Goal: Navigation & Orientation: Find specific page/section

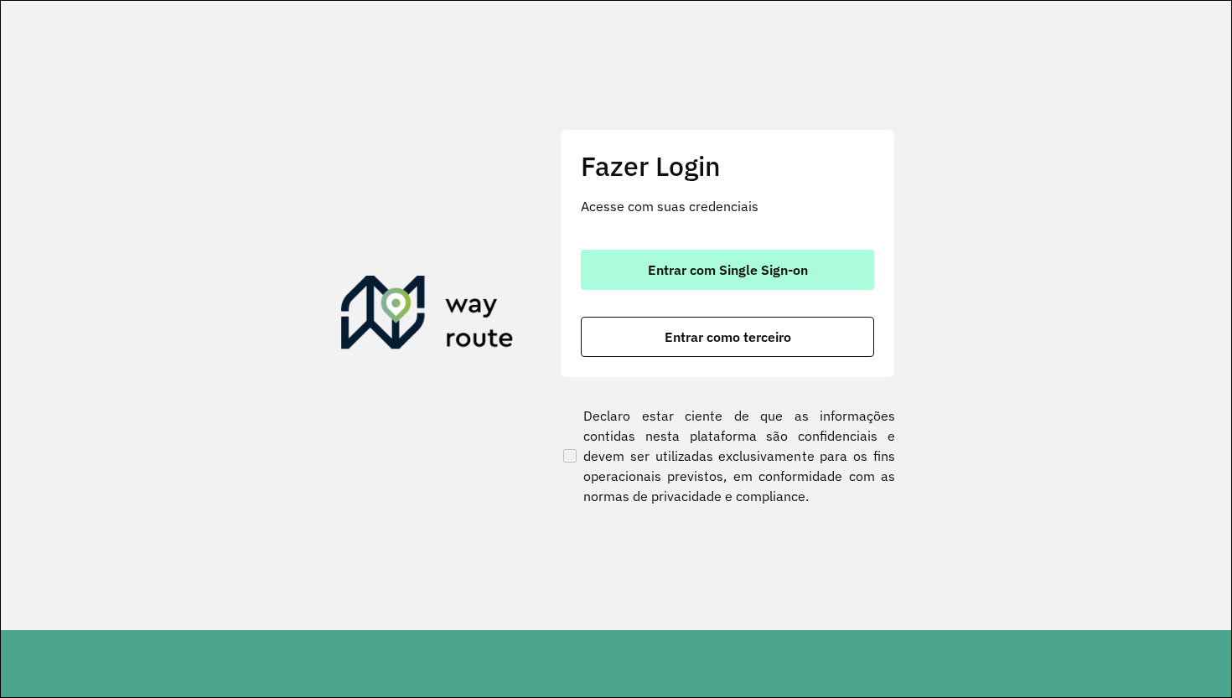
click at [716, 251] on button "Entrar com Single Sign-on" at bounding box center [727, 270] width 293 height 40
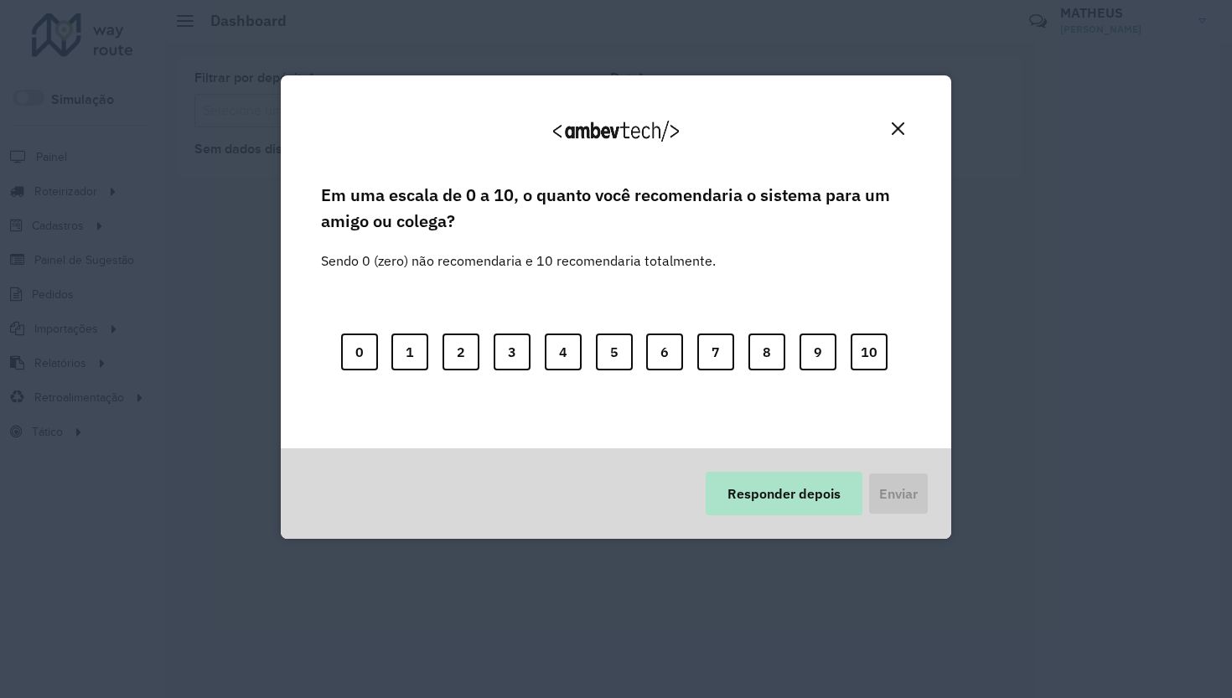
click at [795, 505] on button "Responder depois" at bounding box center [784, 494] width 157 height 44
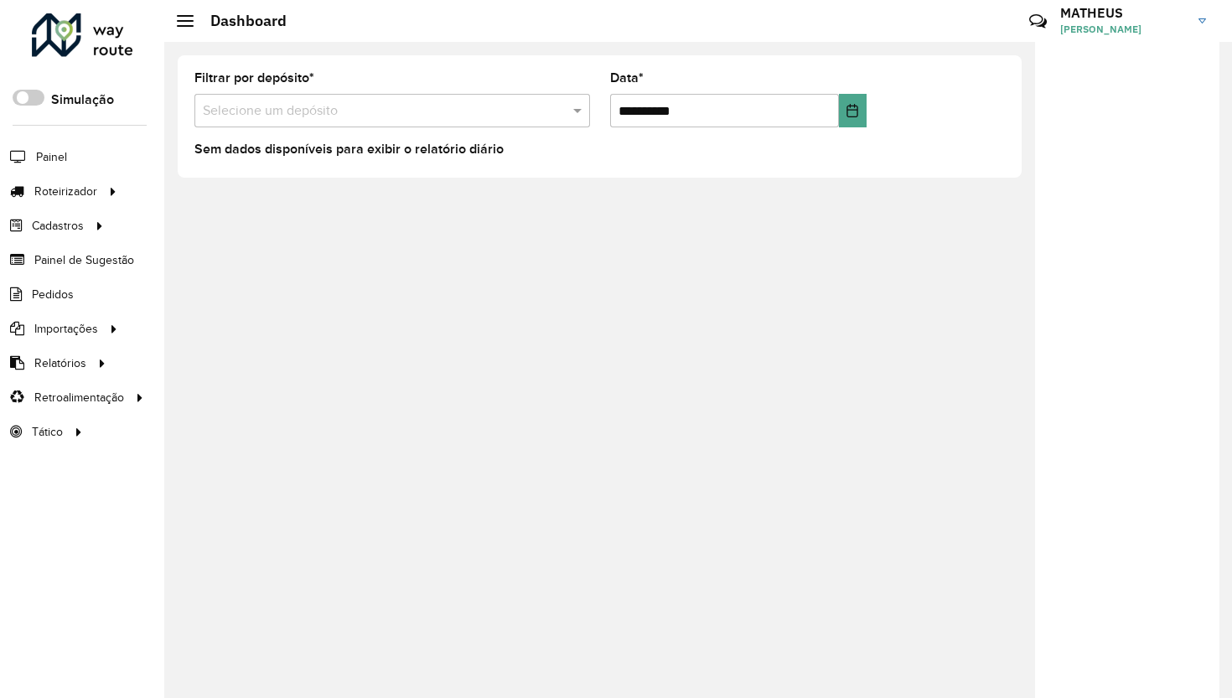
click at [1099, 10] on h3 "MATHEUS" at bounding box center [1123, 13] width 126 height 16
click at [1160, 180] on li "Modo Noturno" at bounding box center [1136, 187] width 147 height 54
click at [1178, 34] on span "[PERSON_NAME]" at bounding box center [1123, 29] width 126 height 15
click at [1177, 186] on span at bounding box center [1178, 185] width 32 height 16
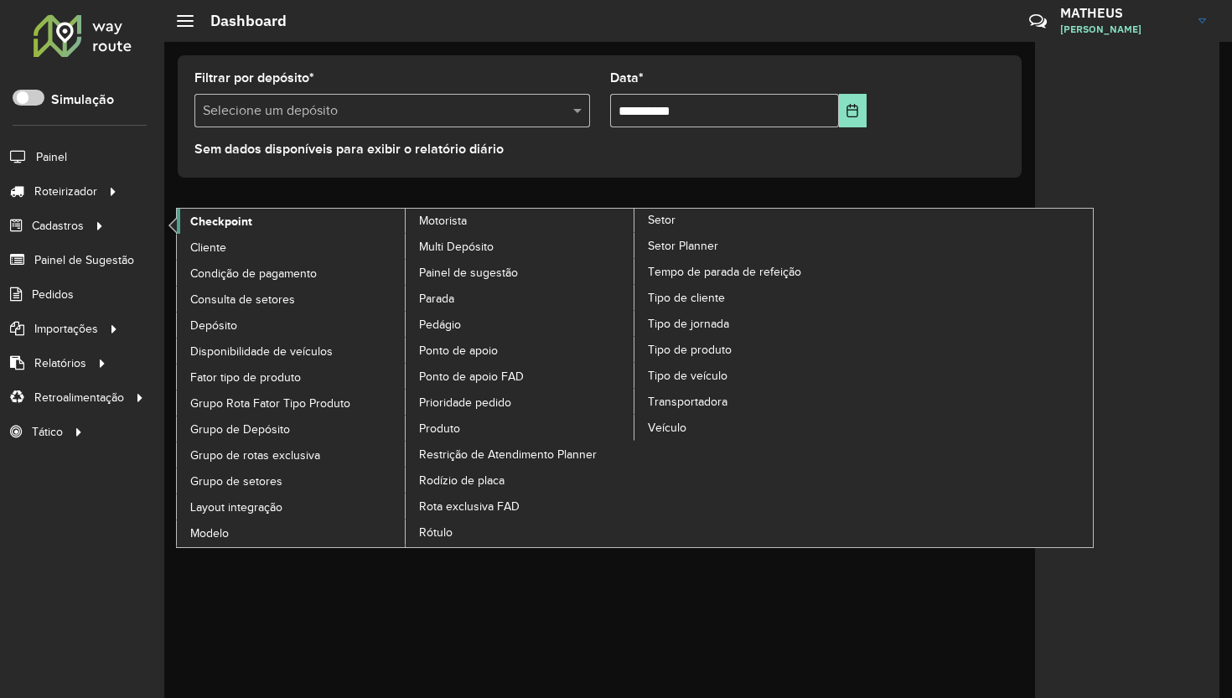
click at [246, 234] on link "Checkpoint" at bounding box center [292, 221] width 230 height 25
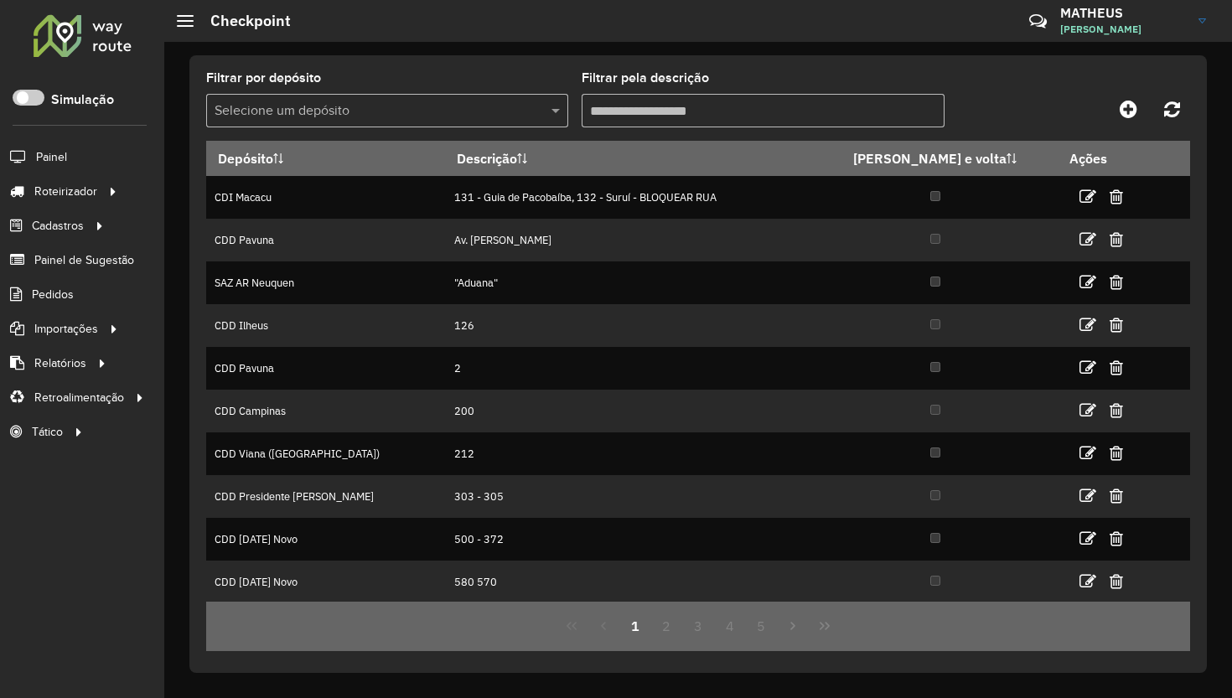
click at [1230, 75] on div "Filtrar por depósito Selecione um depósito Filtrar pela descrição Depósito Desc…" at bounding box center [698, 370] width 1068 height 656
click at [1026, 93] on div "Filtrar por depósito Selecione um depósito Filtrar pela descrição" at bounding box center [698, 106] width 984 height 69
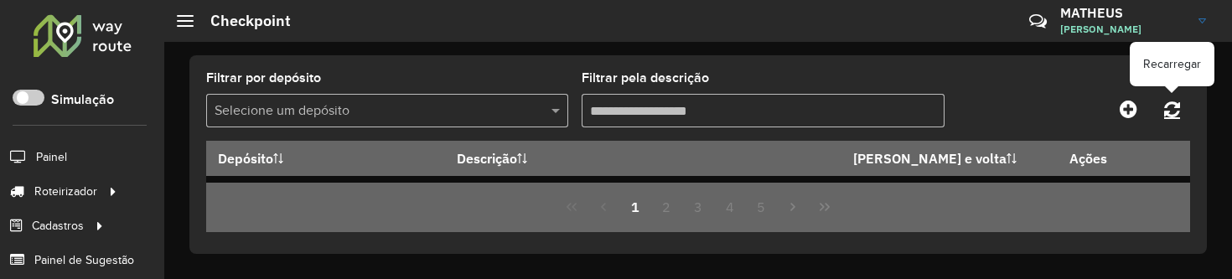
click at [1170, 112] on icon at bounding box center [1172, 109] width 16 height 18
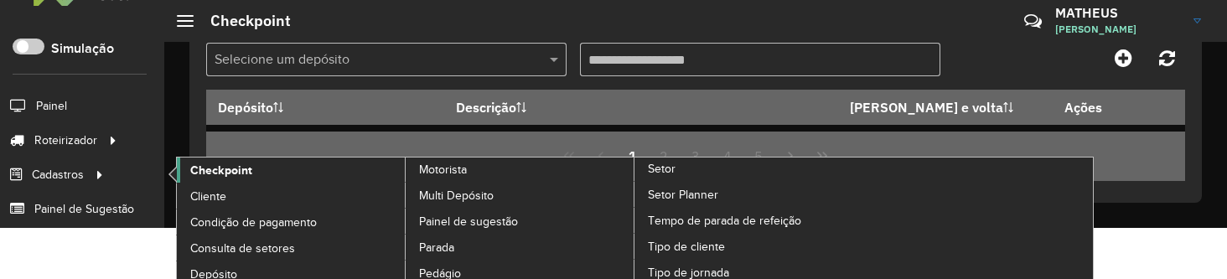
scroll to position [122, 0]
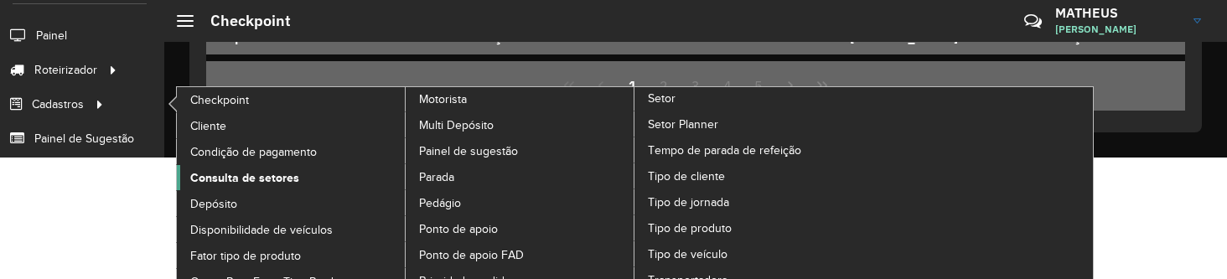
click at [256, 180] on span "Consulta de setores" at bounding box center [244, 178] width 109 height 18
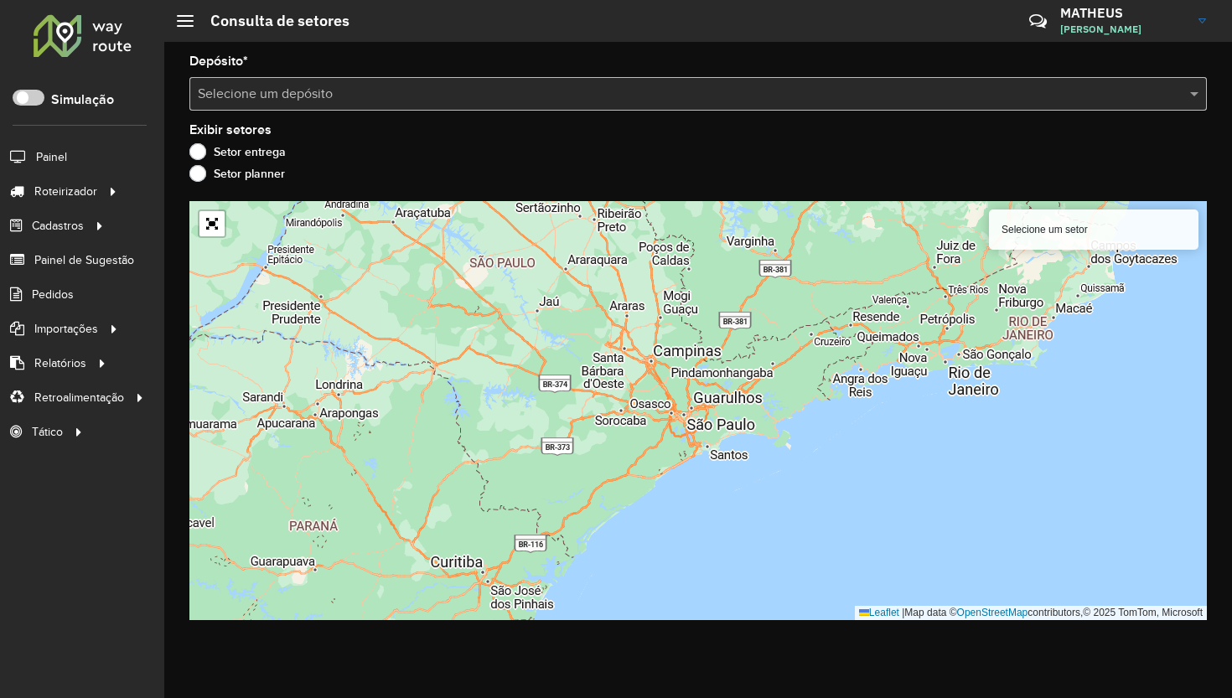
click at [547, 161] on div "Setor entrega" at bounding box center [697, 156] width 1017 height 20
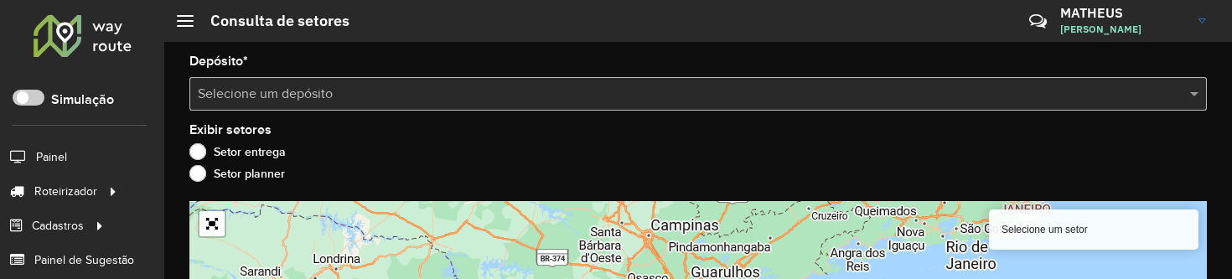
click at [454, 85] on input "text" at bounding box center [681, 95] width 967 height 20
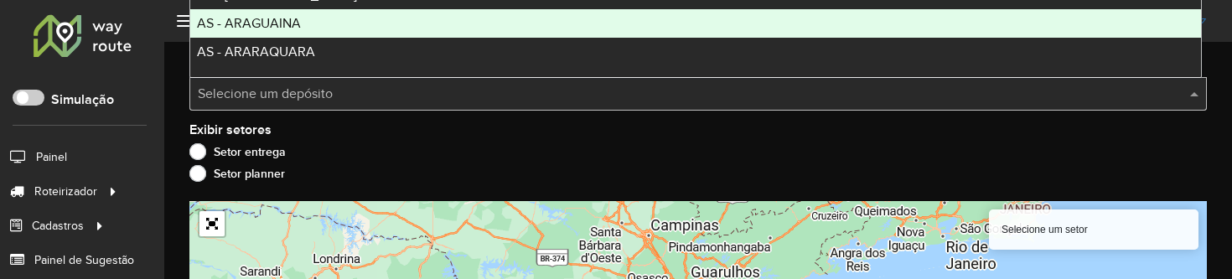
click at [330, 34] on div "AS - ARAGUAINA" at bounding box center [695, 23] width 1011 height 28
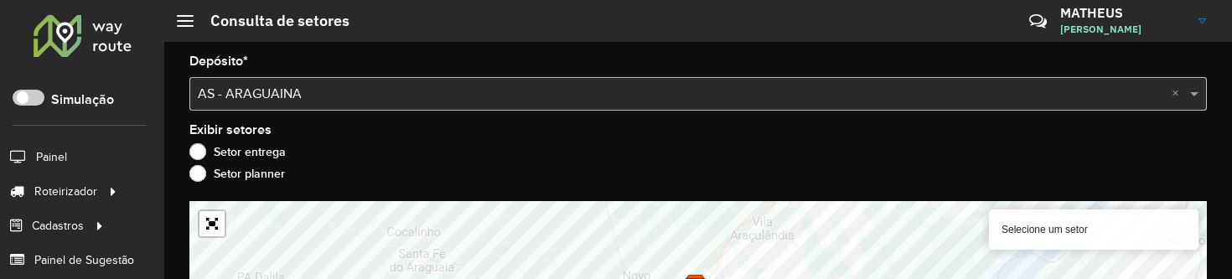
click at [597, 106] on div "Selecione um depósito × AS - ARAGUAINA ×" at bounding box center [697, 94] width 1017 height 34
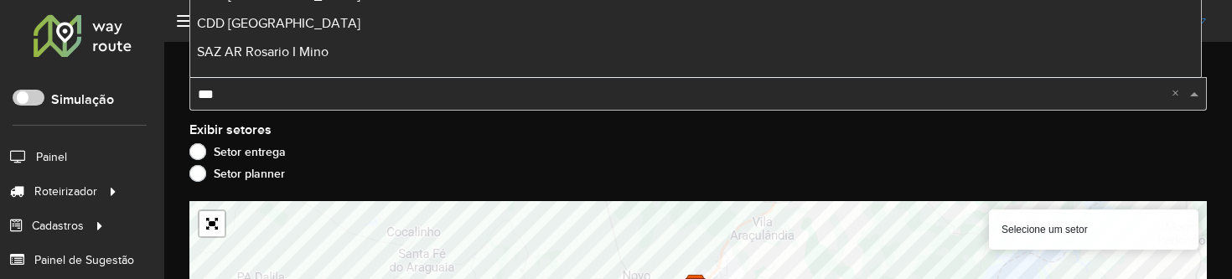
type input "***"
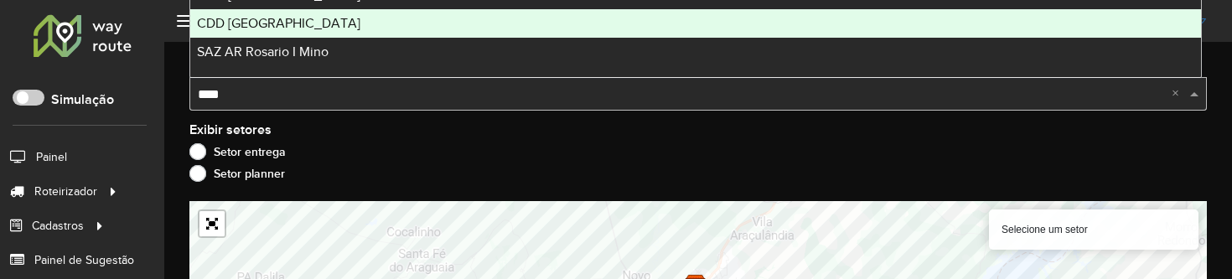
click at [377, 23] on div "CDD Rio Verde" at bounding box center [695, 23] width 1011 height 28
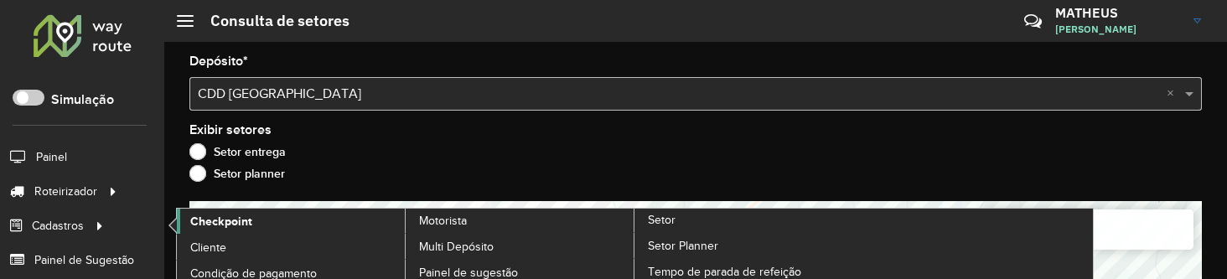
scroll to position [53, 0]
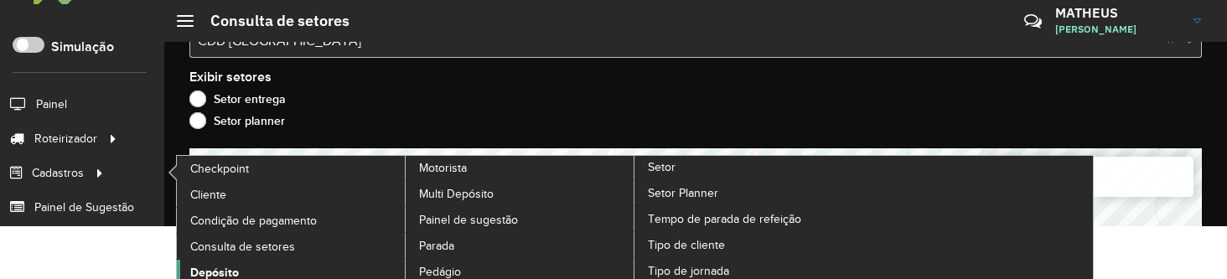
click at [238, 262] on link "Depósito" at bounding box center [292, 272] width 230 height 25
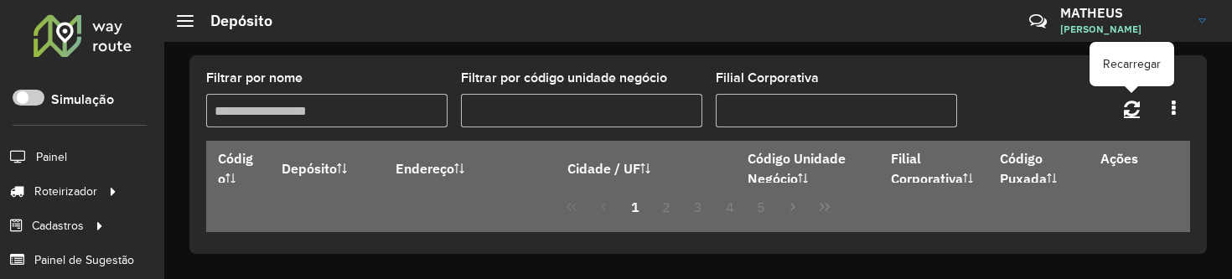
click at [1136, 99] on icon at bounding box center [1132, 108] width 16 height 18
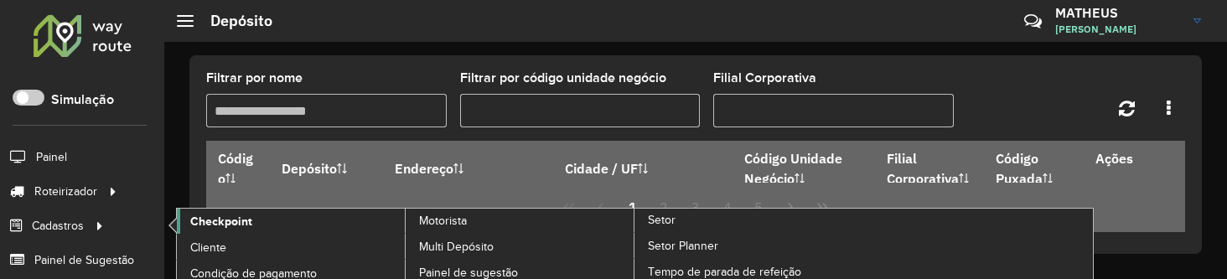
click at [241, 228] on span "Checkpoint" at bounding box center [221, 222] width 62 height 18
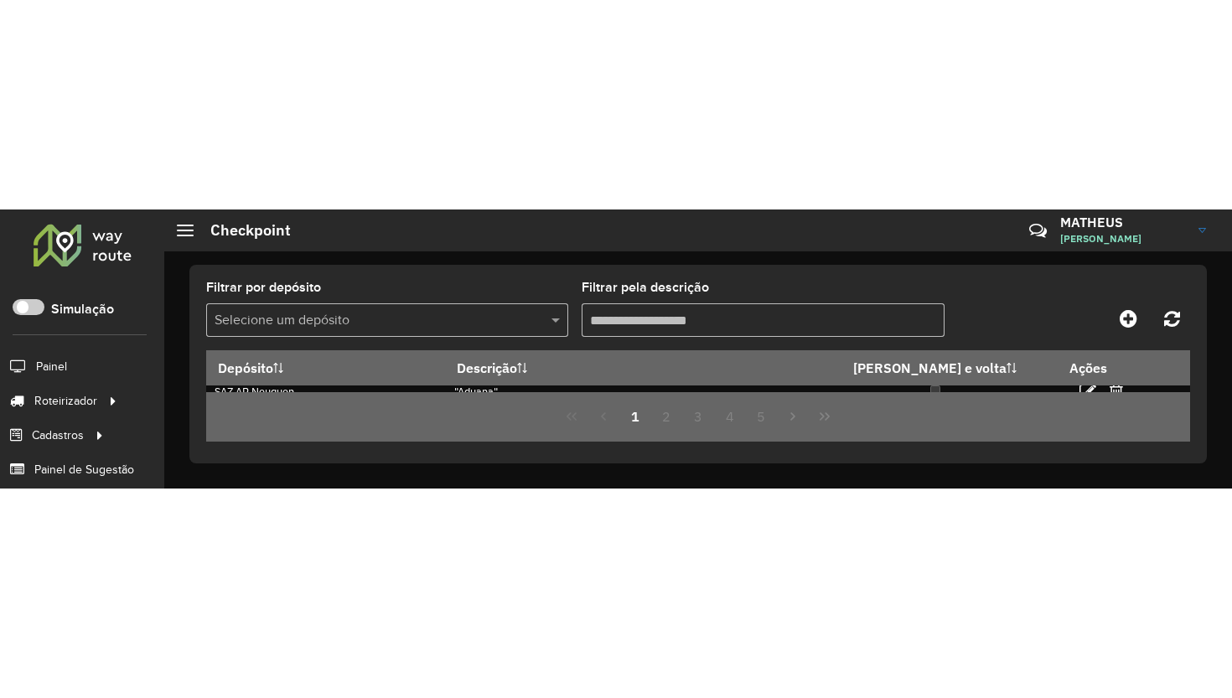
scroll to position [87, 0]
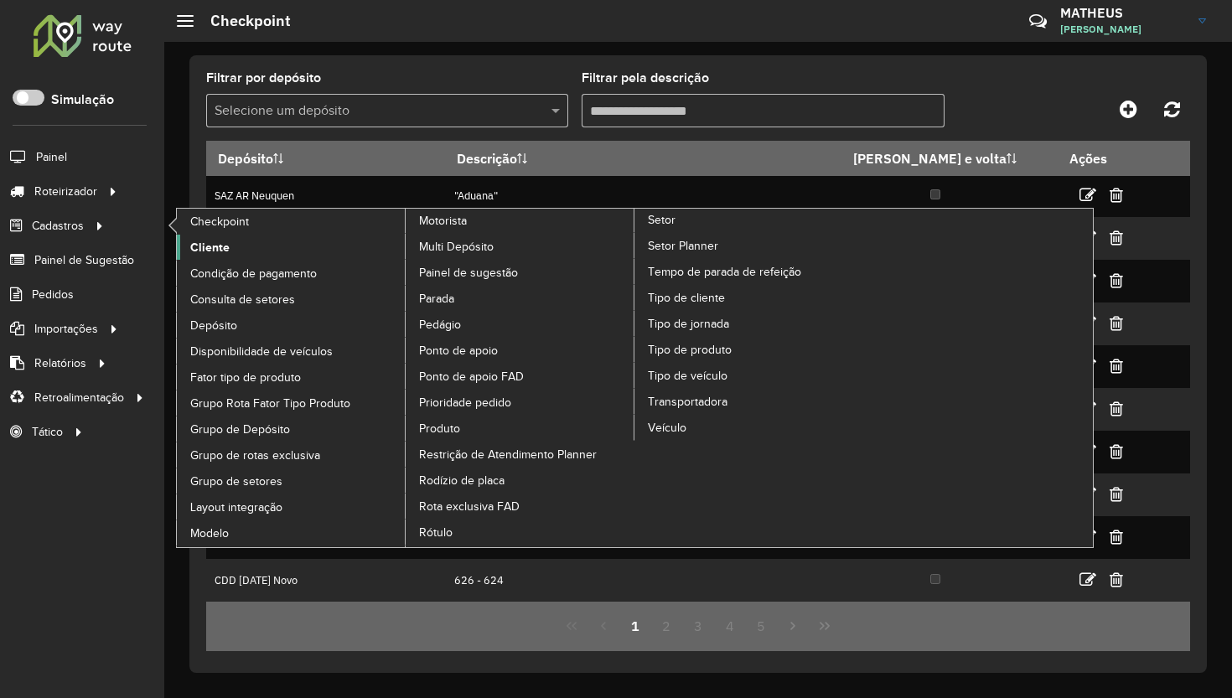
click at [244, 251] on link "Cliente" at bounding box center [292, 247] width 230 height 25
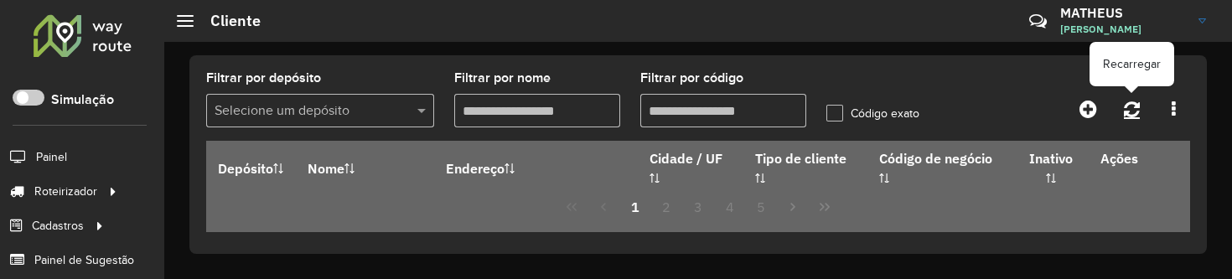
click at [1124, 111] on icon at bounding box center [1132, 109] width 16 height 18
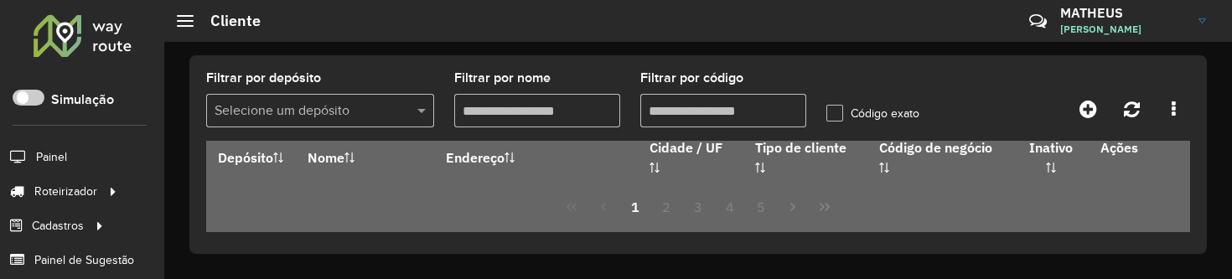
scroll to position [607, 0]
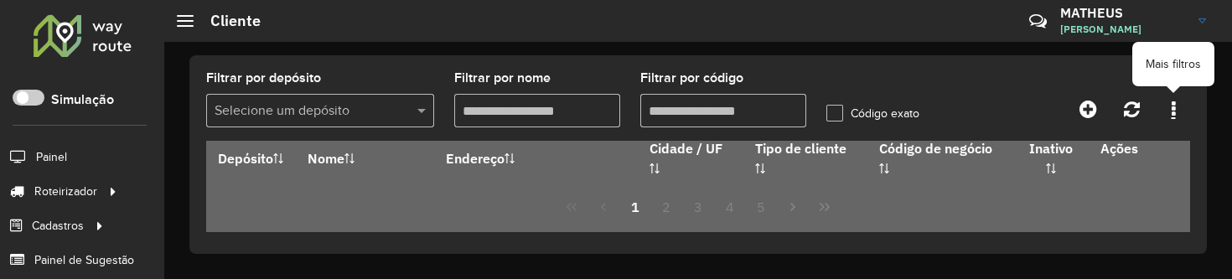
click at [1160, 100] on link at bounding box center [1174, 109] width 34 height 30
click at [1175, 112] on icon at bounding box center [1174, 109] width 4 height 18
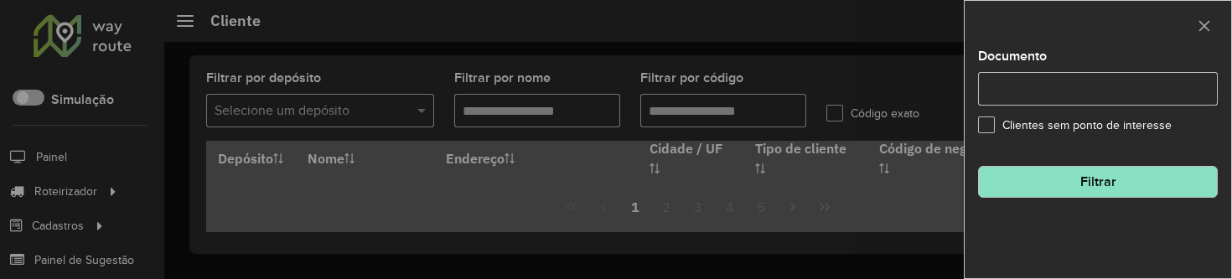
click at [1092, 105] on input "Documento" at bounding box center [1098, 89] width 240 height 34
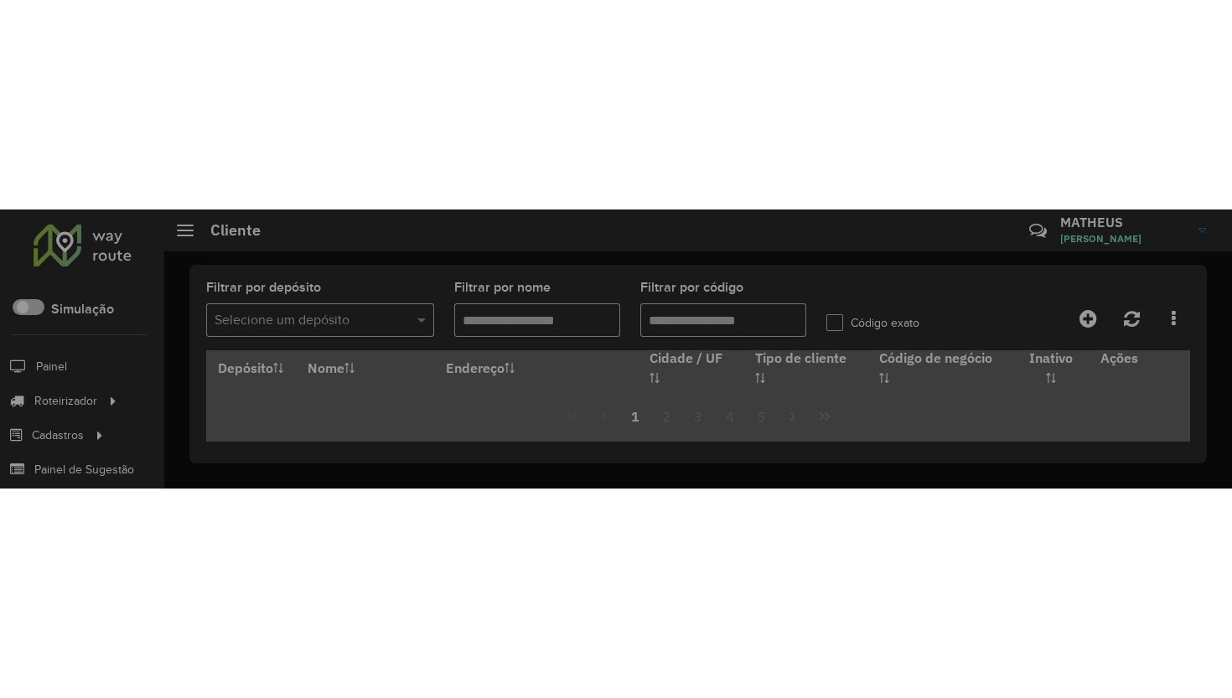
scroll to position [0, 0]
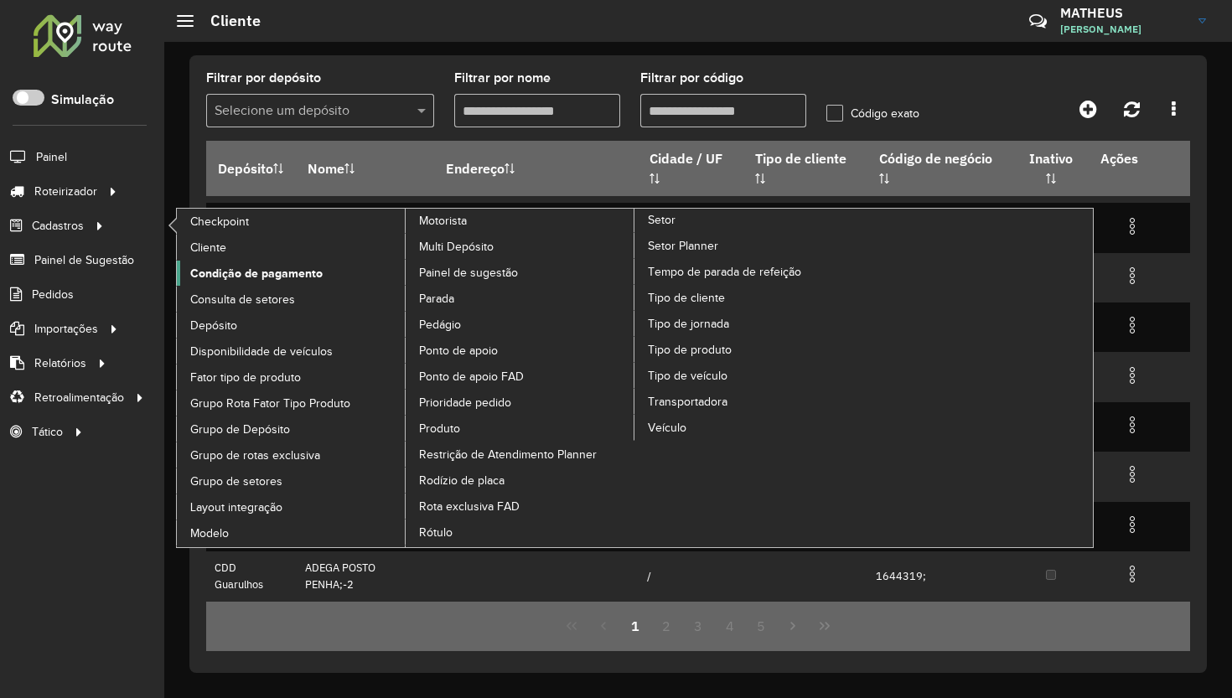
click at [321, 276] on link "Condição de pagamento" at bounding box center [292, 273] width 230 height 25
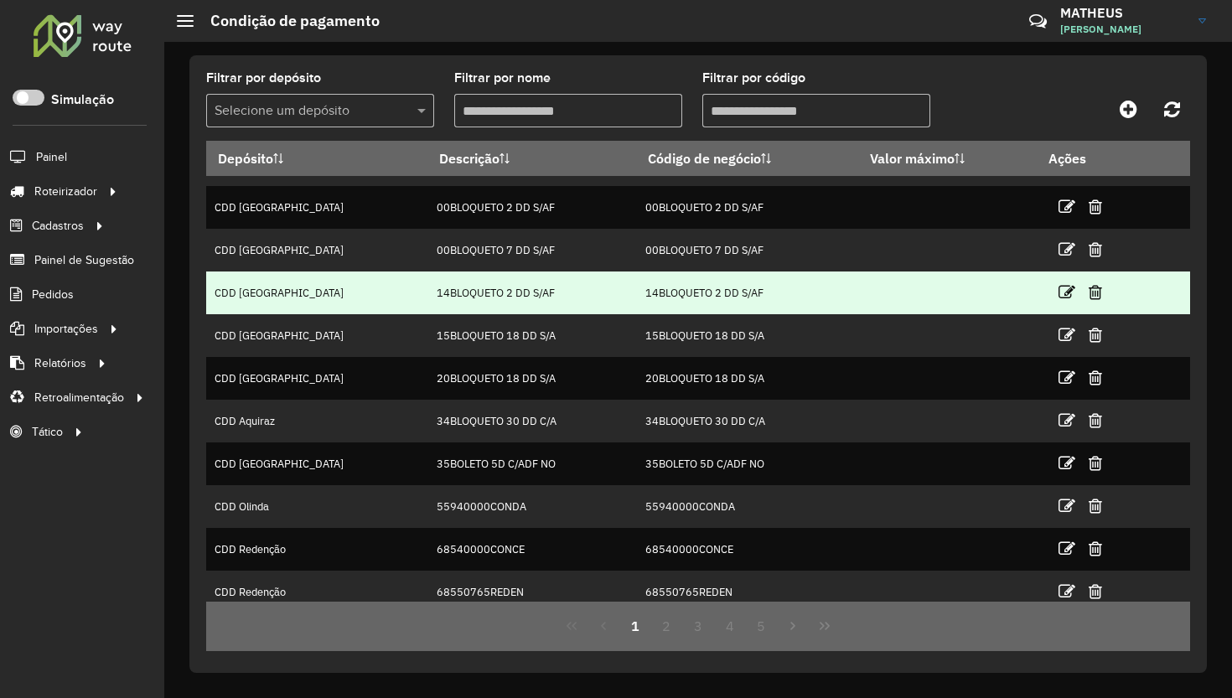
scroll to position [67, 0]
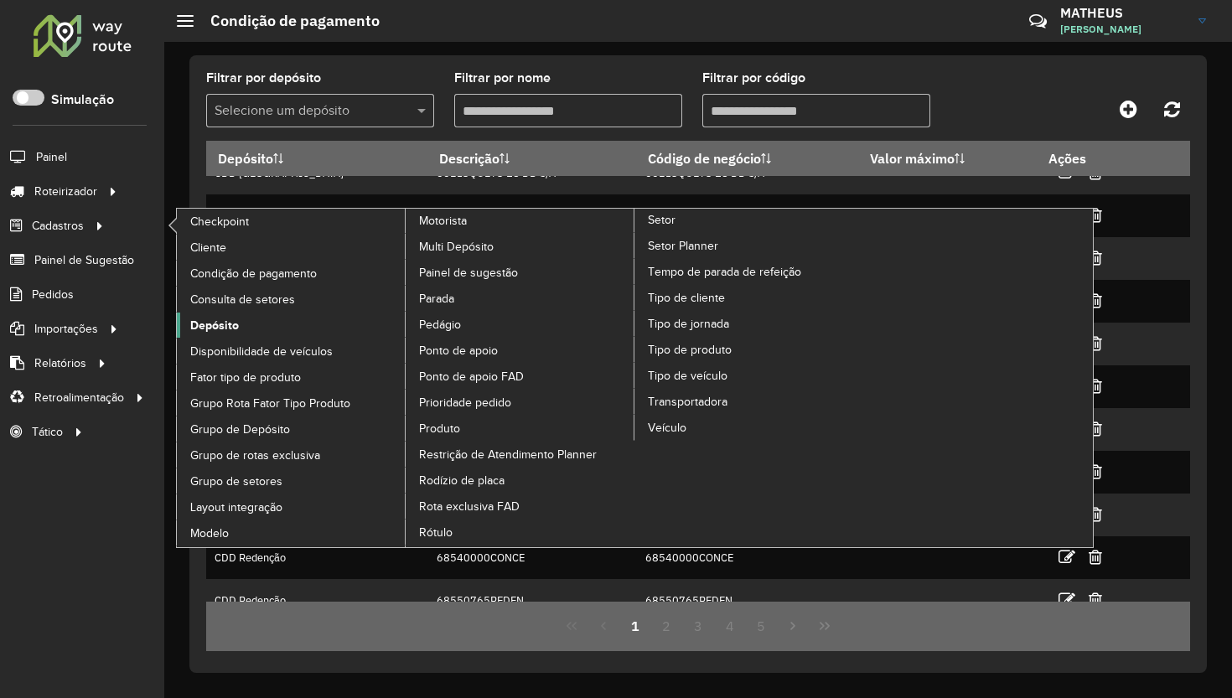
click at [239, 278] on link "Depósito" at bounding box center [292, 325] width 230 height 25
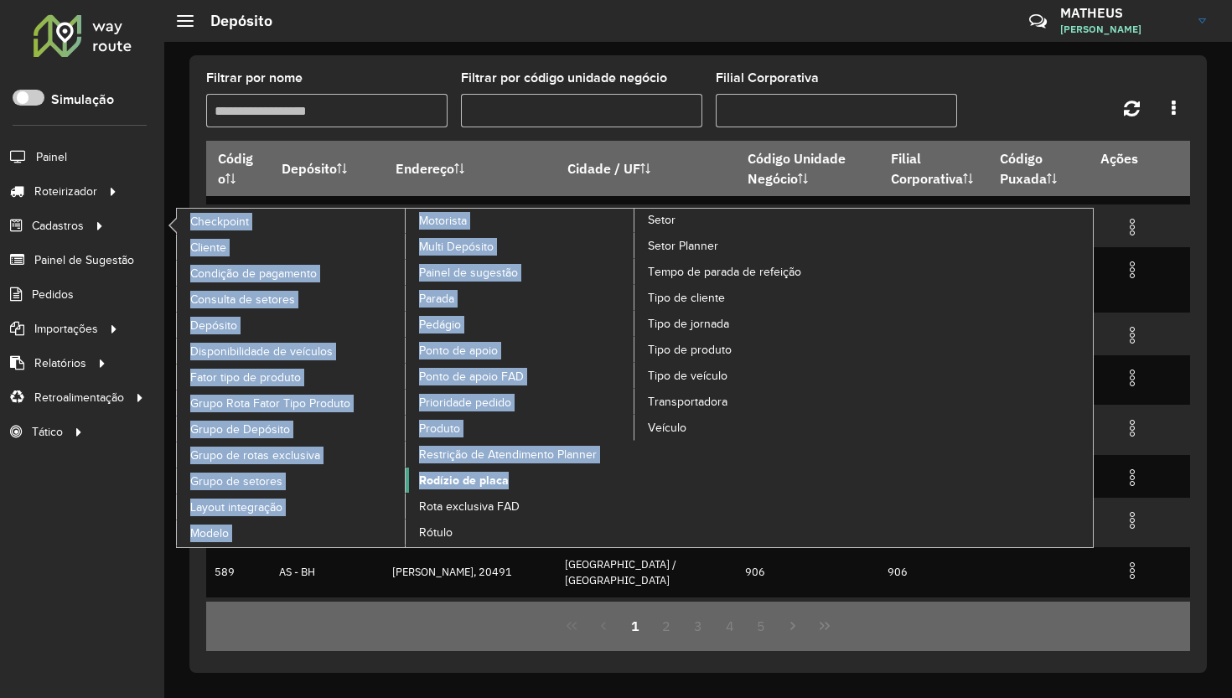
drag, startPoint x: 172, startPoint y: 217, endPoint x: 609, endPoint y: 477, distance: 508.8
click at [609, 278] on ul "Checkpoint Cliente Condição de pagamento Consulta de setores Depósito Disponibi…" at bounding box center [389, 378] width 461 height 339
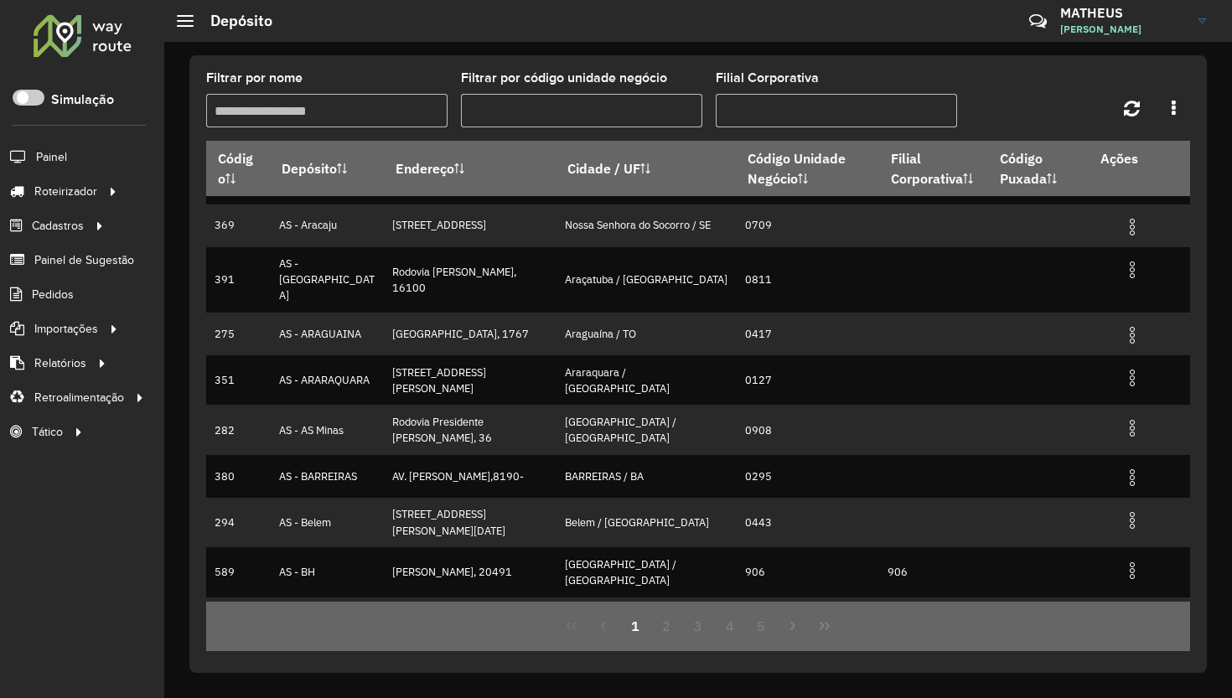
click at [90, 278] on div "Roteirizador AmbevTech Simulação Painel Roteirizador Entregas Vendas Cadastros …" at bounding box center [82, 349] width 164 height 698
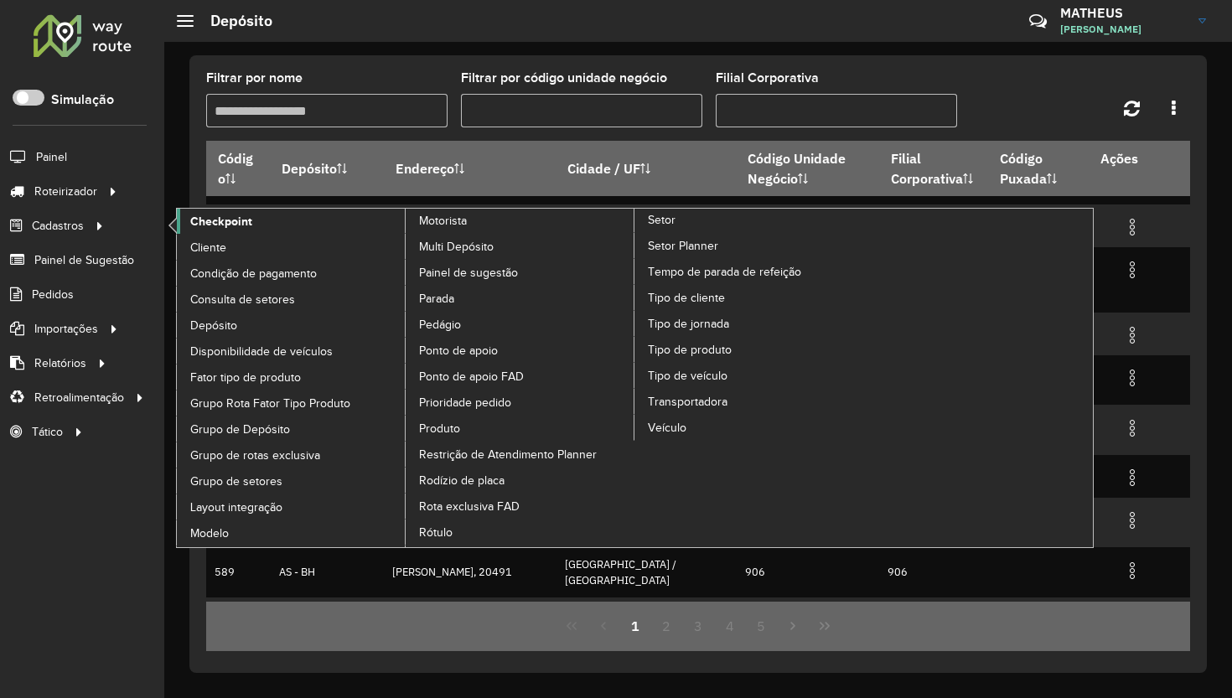
drag, startPoint x: 186, startPoint y: 225, endPoint x: 220, endPoint y: 227, distance: 34.5
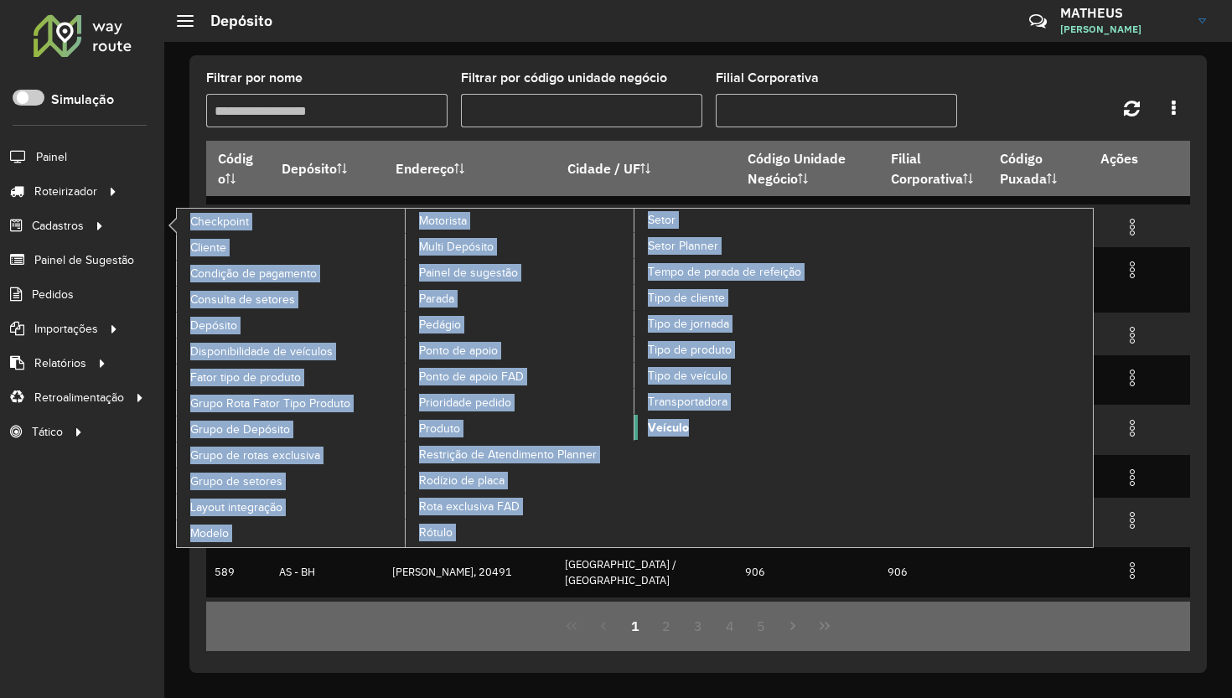
drag, startPoint x: 178, startPoint y: 223, endPoint x: 779, endPoint y: 421, distance: 632.6
click at [620, 278] on ul "Checkpoint Cliente Condição de pagamento Consulta de setores Depósito Disponibi…" at bounding box center [389, 378] width 461 height 339
copy ul "Checkpoint Cliente Condição de pagamento Consulta de setores Depósito Disponibi…"
